Goal: Navigation & Orientation: Find specific page/section

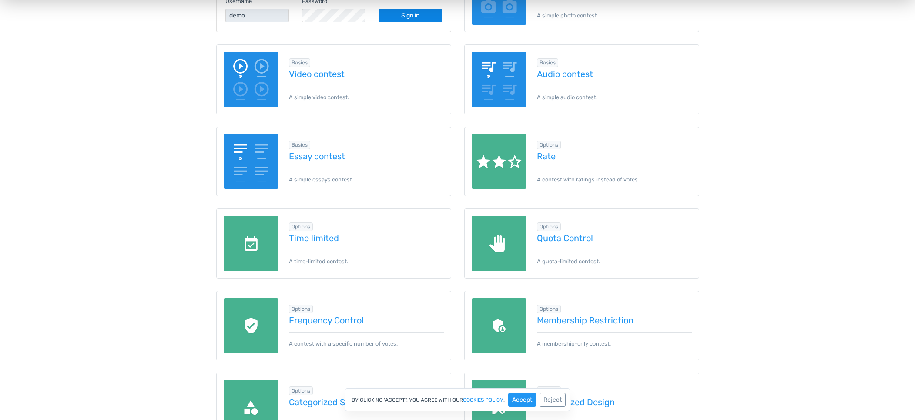
scroll to position [214, 0]
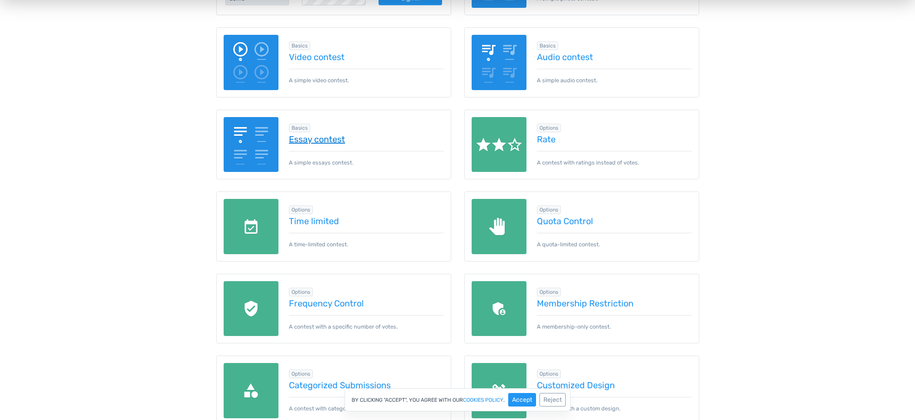
click at [334, 137] on link "Essay contest" at bounding box center [366, 139] width 155 height 10
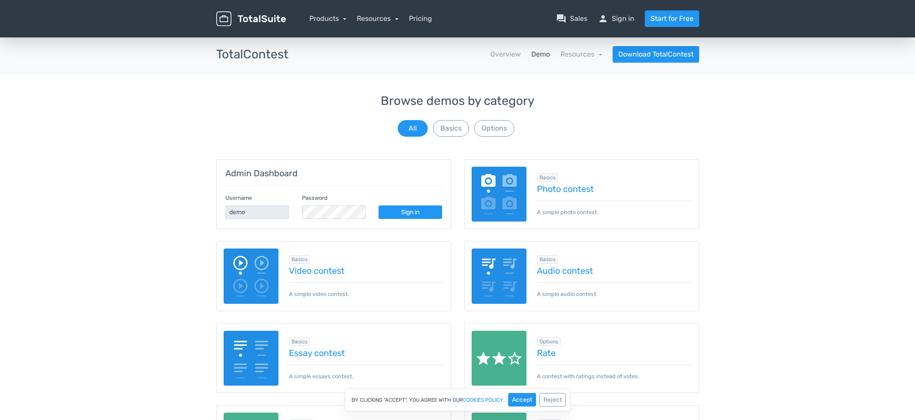
scroll to position [0, 0]
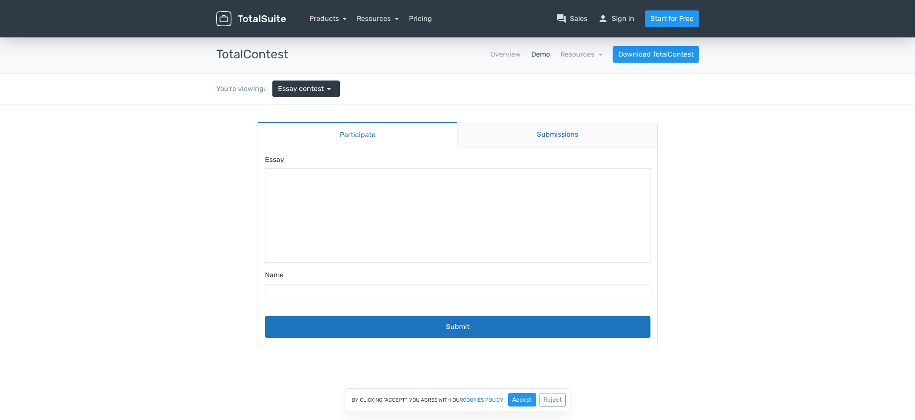
click at [566, 134] on link "Submissions" at bounding box center [557, 134] width 200 height 25
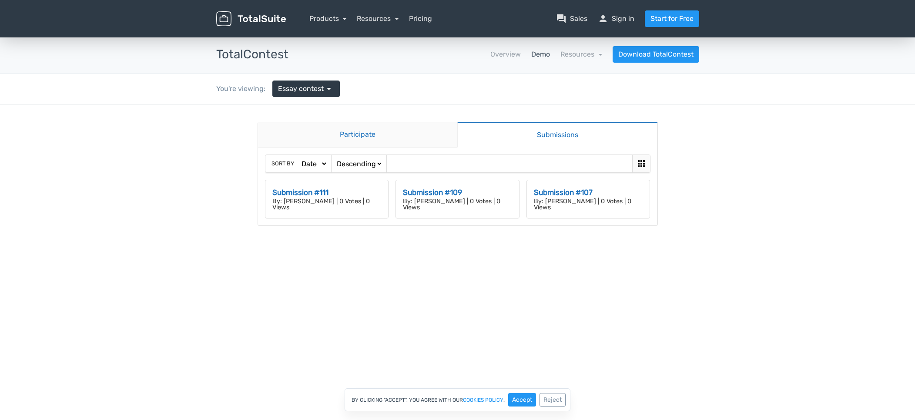
click at [397, 130] on link "Participate" at bounding box center [358, 134] width 200 height 25
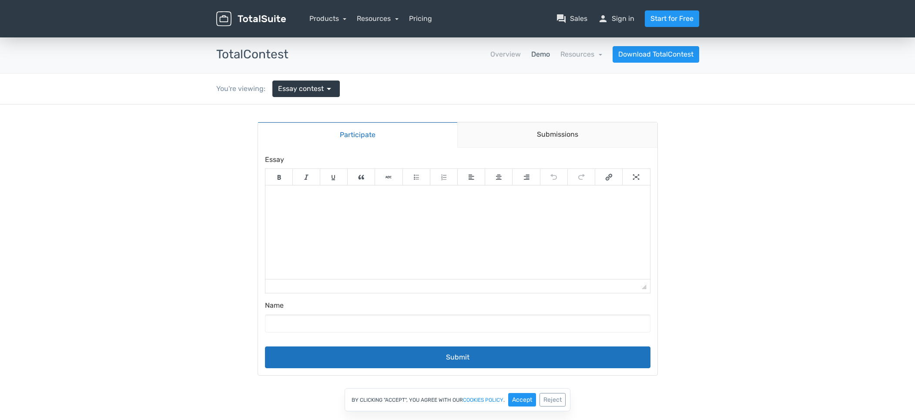
click at [547, 56] on link "Demo" at bounding box center [540, 54] width 19 height 10
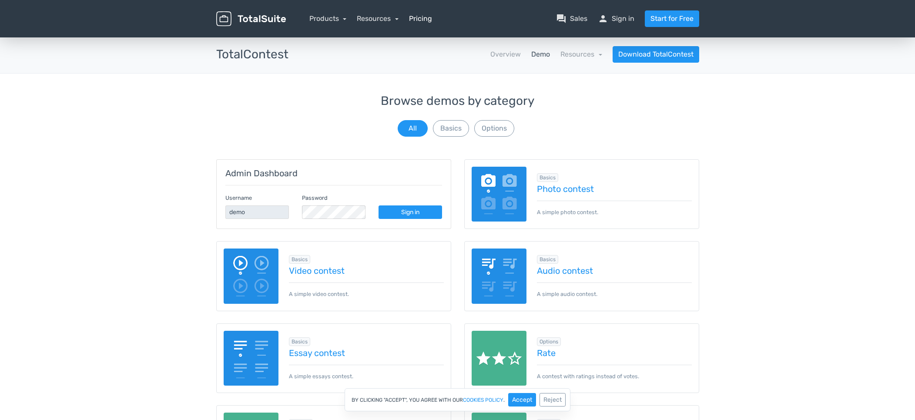
click at [420, 20] on link "Pricing" at bounding box center [420, 18] width 23 height 10
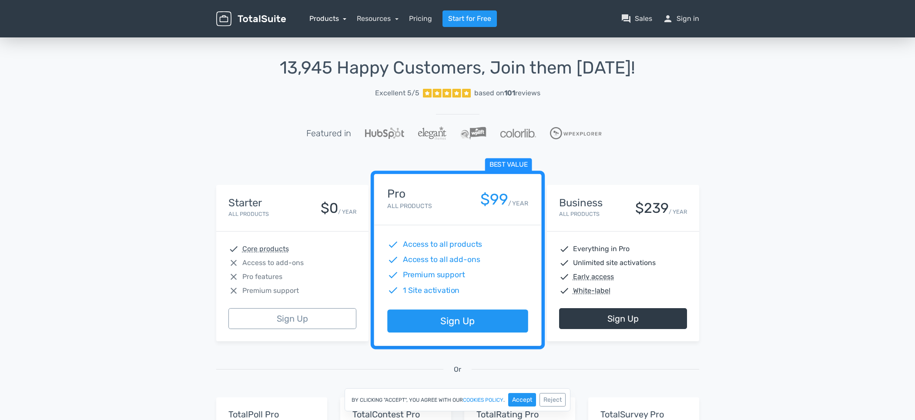
click at [330, 15] on link "Products" at bounding box center [327, 18] width 37 height 8
